Goal: Find specific page/section: Find specific page/section

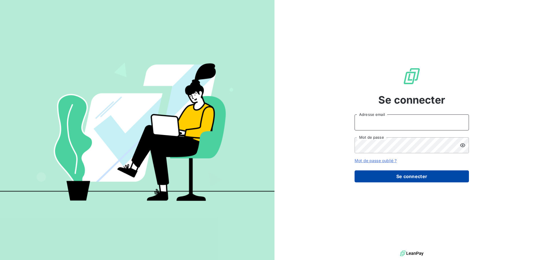
type input "[EMAIL_ADDRESS][DOMAIN_NAME]"
click at [409, 171] on button "Se connecter" at bounding box center [411, 177] width 114 height 12
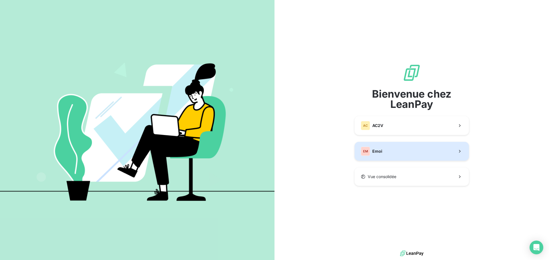
click at [395, 154] on button "EM Emoi" at bounding box center [411, 151] width 114 height 19
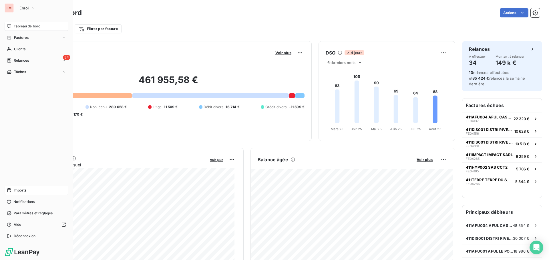
click at [15, 191] on span "Imports" at bounding box center [20, 190] width 13 height 5
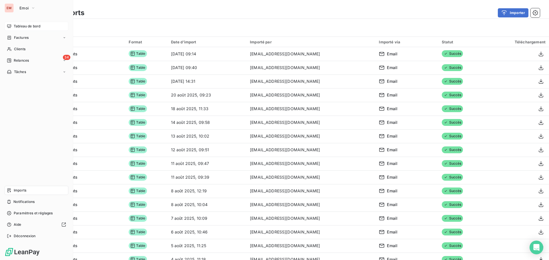
click at [11, 27] on icon at bounding box center [9, 26] width 5 height 5
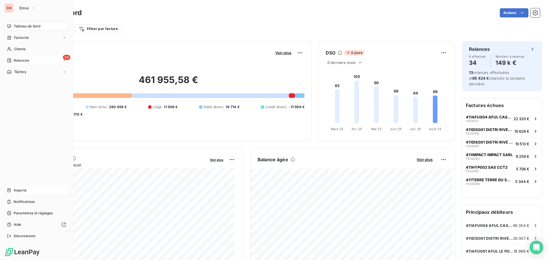
click at [19, 62] on span "Relances" at bounding box center [21, 60] width 15 height 5
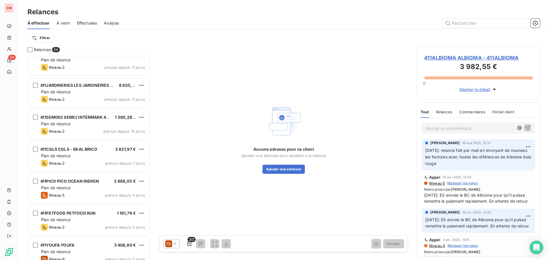
scroll to position [885, 0]
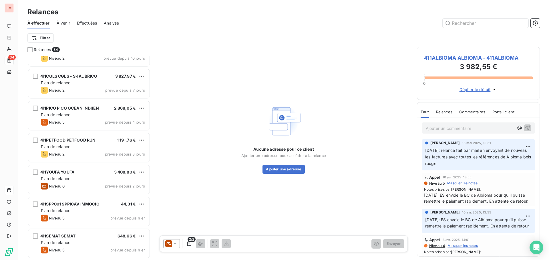
click at [61, 24] on span "À venir" at bounding box center [63, 23] width 13 height 6
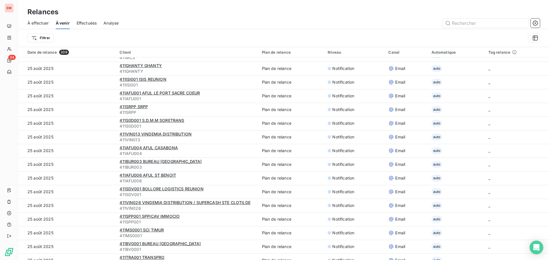
scroll to position [1170, 0]
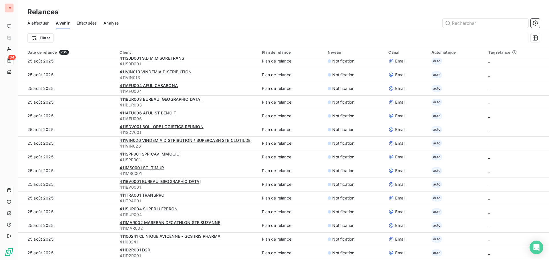
click at [86, 23] on span "Effectuées" at bounding box center [87, 23] width 20 height 6
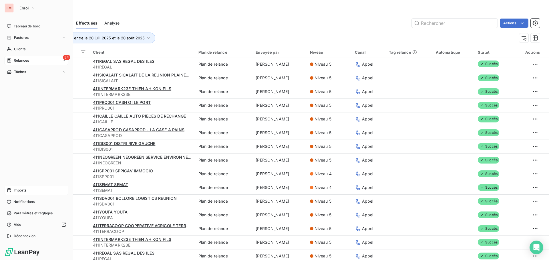
drag, startPoint x: 16, startPoint y: 28, endPoint x: 15, endPoint y: 65, distance: 36.6
click at [16, 28] on span "Tableau de bord" at bounding box center [27, 26] width 27 height 5
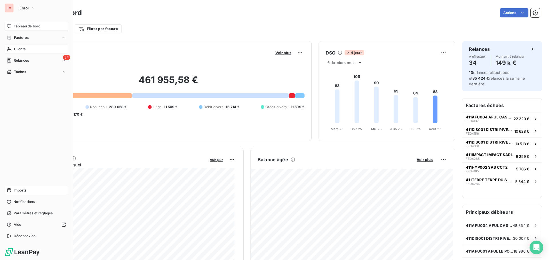
click at [22, 51] on span "Clients" at bounding box center [19, 49] width 11 height 5
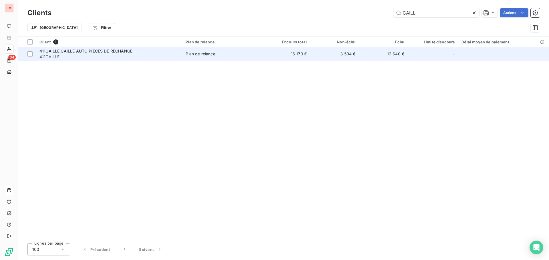
type input "CAILL"
click at [122, 53] on span "411CAILLE CAILLE AUTO PIECES DE RECHANGE" at bounding box center [85, 51] width 93 height 5
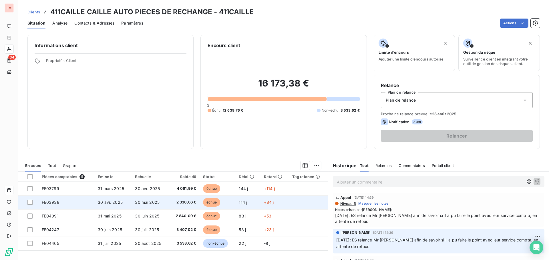
scroll to position [29, 0]
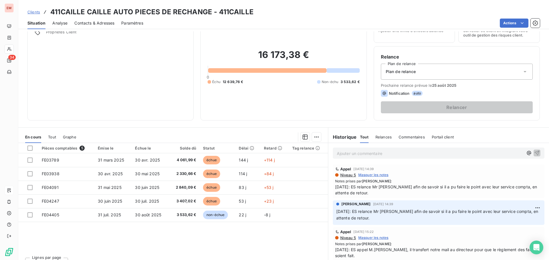
click at [379, 156] on p "Ajouter un commentaire ﻿" at bounding box center [430, 153] width 186 height 7
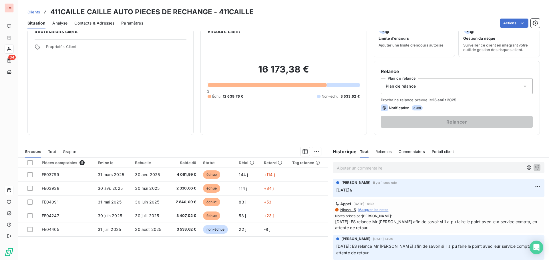
scroll to position [0, 0]
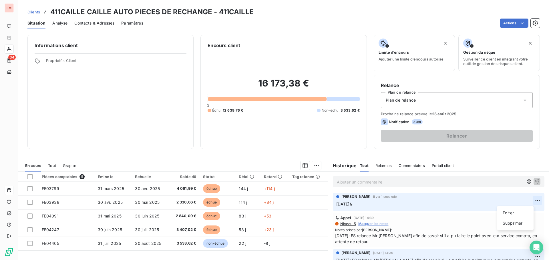
click at [528, 202] on html "EM 34 Clients 411CAILLE CAILLE AUTO PIECES DE RECHANGE - 411CAILLE Situation An…" at bounding box center [274, 130] width 549 height 260
drag, startPoint x: 512, startPoint y: 212, endPoint x: 461, endPoint y: 211, distance: 50.6
click at [512, 211] on div "Editer" at bounding box center [515, 213] width 32 height 9
click at [443, 206] on span "[DATE]: ES, un virement de 12 639.76 euros a été fzait ce jour." at bounding box center [395, 204] width 119 height 5
click at [453, 203] on span "[DATE]: ES, un virement de 12 639.76 euros a été fait ce jour." at bounding box center [394, 204] width 117 height 5
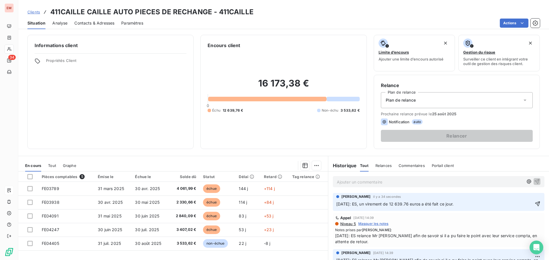
click at [463, 210] on div "[PERSON_NAME] il y a 34 secondes [DATE]: ES, un virement de 12 639.76 euros a é…" at bounding box center [439, 202] width 212 height 18
click at [467, 204] on p "[DATE]: ES, un virement de 12 639.76 euros a été fait ce jour." at bounding box center [434, 204] width 197 height 7
click at [535, 202] on icon "button" at bounding box center [538, 204] width 6 height 6
click at [54, 23] on span "Analyse" at bounding box center [59, 23] width 15 height 6
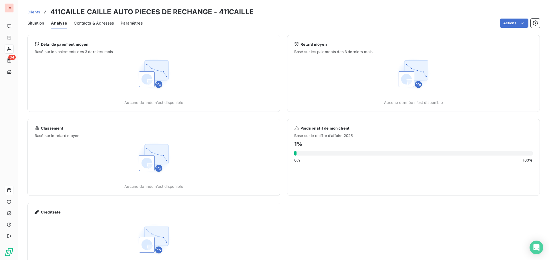
click at [89, 26] on div "Contacts & Adresses" at bounding box center [94, 23] width 40 height 12
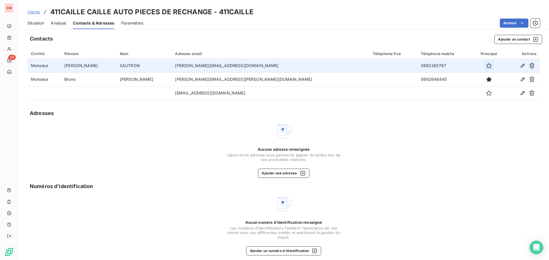
click at [486, 67] on icon "button" at bounding box center [489, 66] width 6 height 6
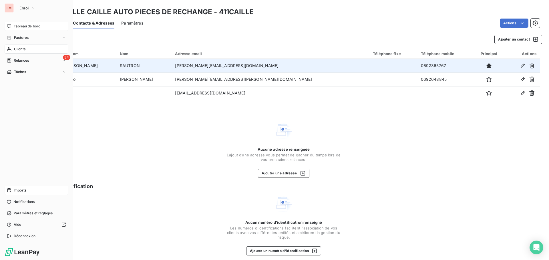
click at [17, 28] on span "Tableau de bord" at bounding box center [27, 26] width 27 height 5
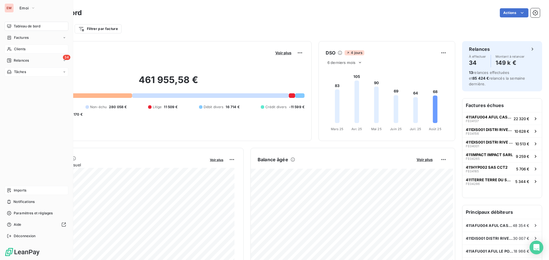
drag, startPoint x: 11, startPoint y: 57, endPoint x: 51, endPoint y: 71, distance: 42.2
click at [11, 58] on div "34 Relances" at bounding box center [37, 60] width 64 height 9
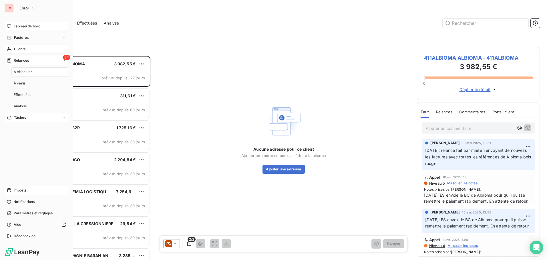
scroll to position [200, 119]
click at [12, 31] on nav "Tableau de bord Factures Clients 34 Relances Tâches" at bounding box center [37, 49] width 64 height 55
click at [18, 29] on div "Tableau de bord" at bounding box center [37, 26] width 64 height 9
